Goal: Navigation & Orientation: Go to known website

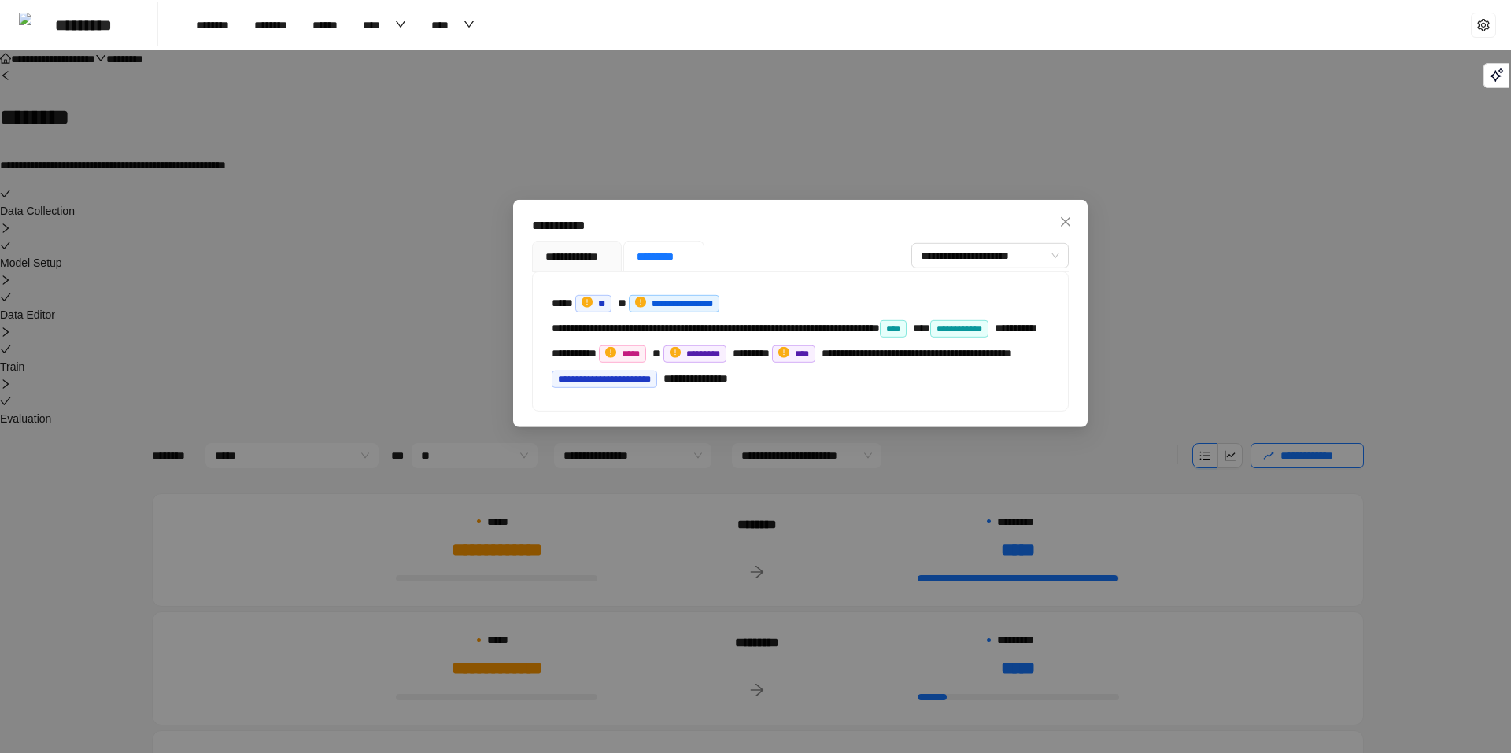
scroll to position [662, 0]
